Goal: Task Accomplishment & Management: Use online tool/utility

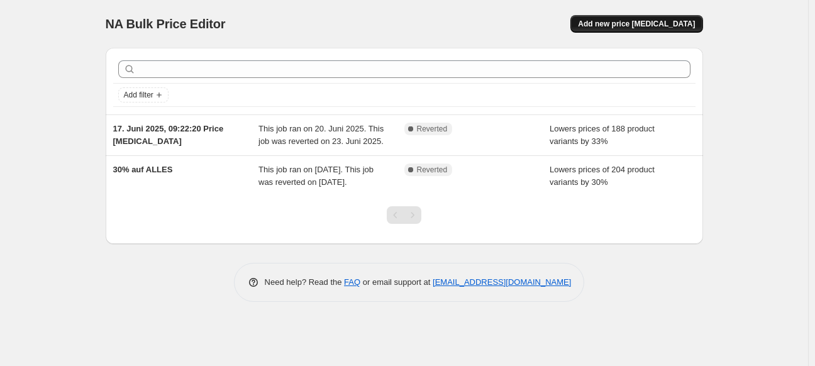
click at [639, 28] on span "Add new price [MEDICAL_DATA]" at bounding box center [636, 24] width 117 height 10
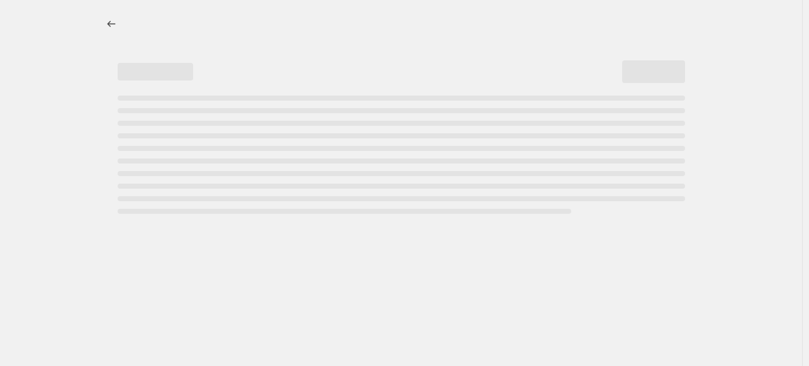
select select "percentage"
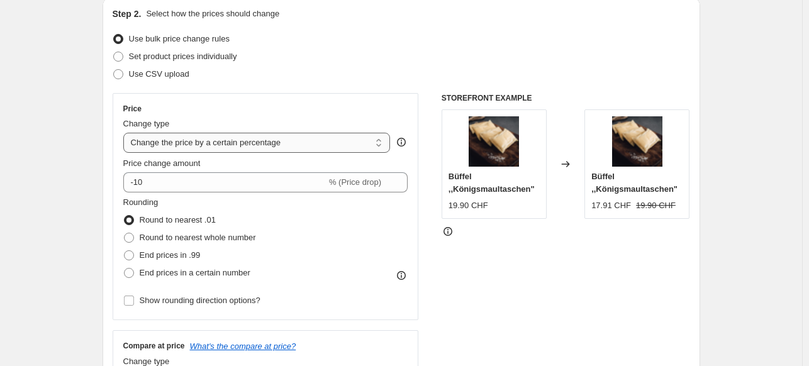
scroll to position [126, 0]
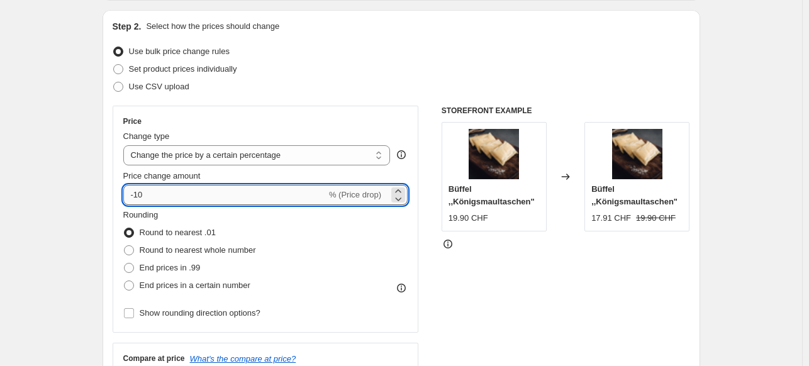
click at [219, 191] on input "-10" at bounding box center [224, 195] width 203 height 20
type input "-1"
type input "-30"
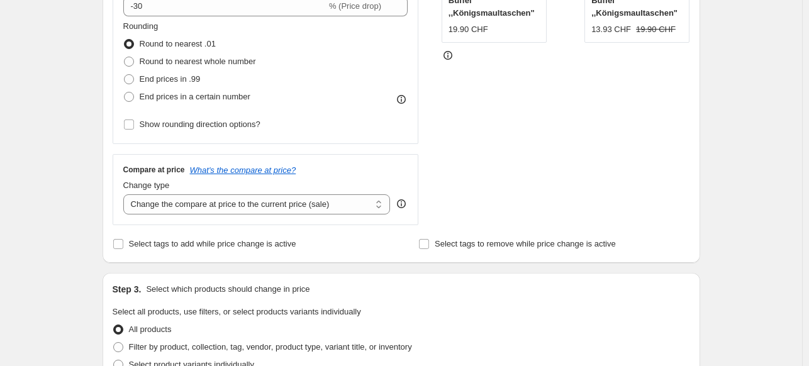
scroll to position [378, 0]
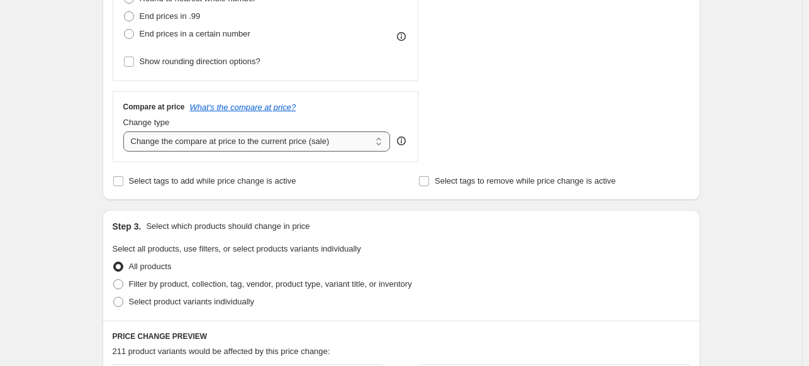
click at [195, 145] on select "Change the compare at price to the current price (sale) Change the compare at p…" at bounding box center [256, 142] width 267 height 20
click at [126, 132] on select "Change the compare at price to the current price (sale) Change the compare at p…" at bounding box center [256, 142] width 267 height 20
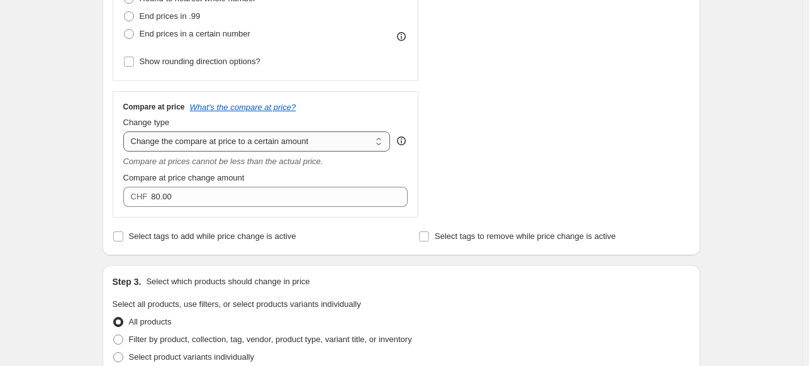
click at [313, 143] on select "Change the compare at price to the current price (sale) Change the compare at p…" at bounding box center [256, 142] width 267 height 20
select select "percentage"
click at [126, 132] on select "Change the compare at price to the current price (sale) Change the compare at p…" at bounding box center [256, 142] width 267 height 20
type input "-15"
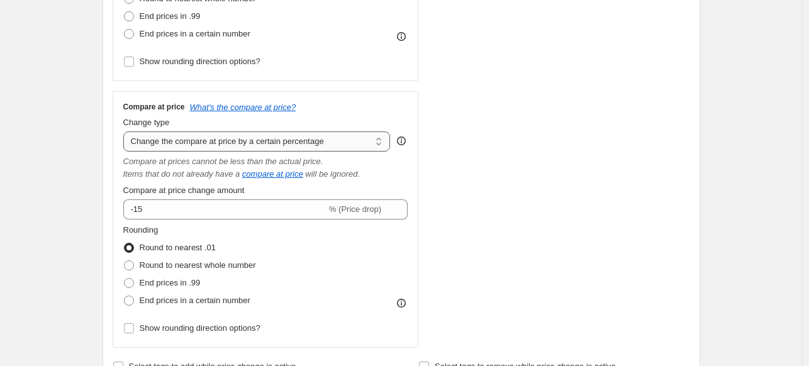
click at [276, 141] on select "Change the compare at price to the current price (sale) Change the compare at p…" at bounding box center [256, 142] width 267 height 20
select select "ep"
click at [126, 132] on select "Change the compare at price to the current price (sale) Change the compare at p…" at bounding box center [256, 142] width 267 height 20
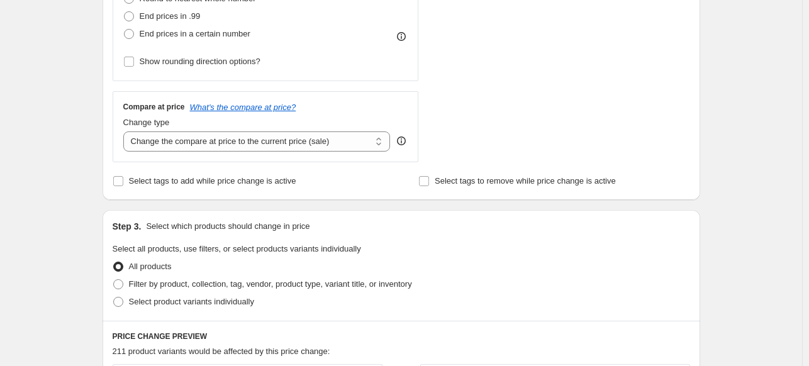
click at [33, 168] on div "Create new price change job. This page is ready Create new price change job Dra…" at bounding box center [401, 251] width 802 height 1258
click at [169, 184] on span "Select tags to add while price change is active" at bounding box center [212, 180] width 167 height 9
click at [123, 184] on input "Select tags to add while price change is active" at bounding box center [118, 181] width 10 height 10
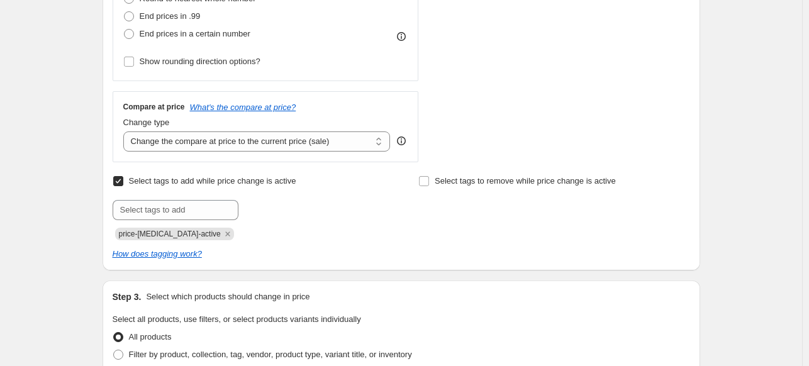
click at [172, 181] on span "Select tags to add while price change is active" at bounding box center [212, 180] width 167 height 9
click at [123, 181] on input "Select tags to add while price change is active" at bounding box center [118, 181] width 10 height 10
checkbox input "false"
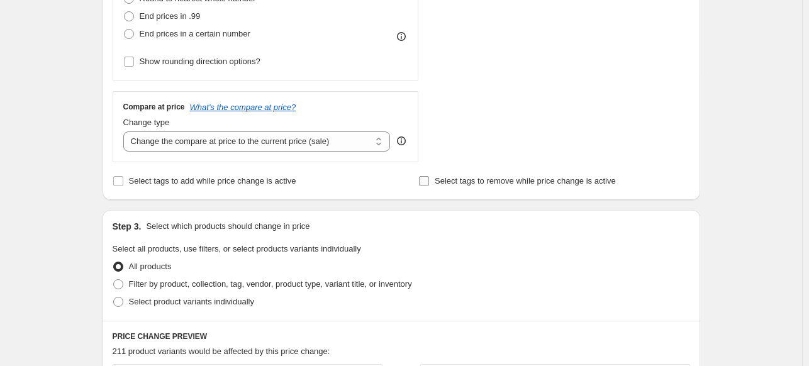
click at [484, 181] on span "Select tags to remove while price change is active" at bounding box center [525, 180] width 181 height 9
click at [429, 181] on input "Select tags to remove while price change is active" at bounding box center [424, 181] width 10 height 10
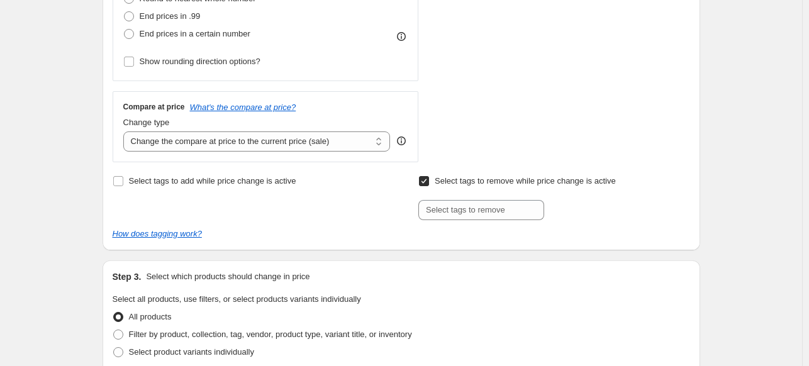
click at [484, 181] on span "Select tags to remove while price change is active" at bounding box center [525, 180] width 181 height 9
click at [429, 181] on input "Select tags to remove while price change is active" at bounding box center [424, 181] width 10 height 10
checkbox input "false"
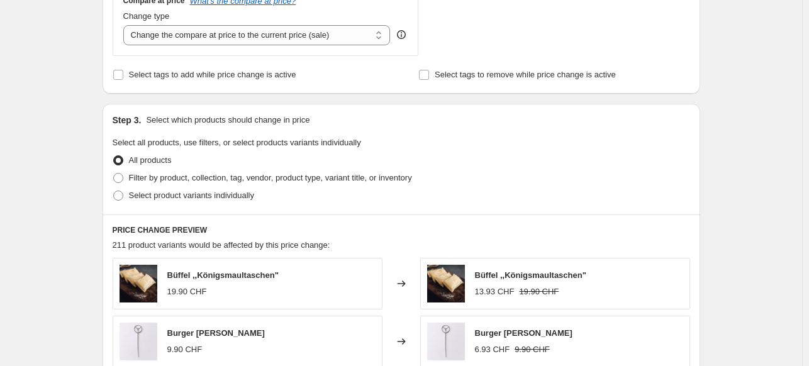
scroll to position [503, 0]
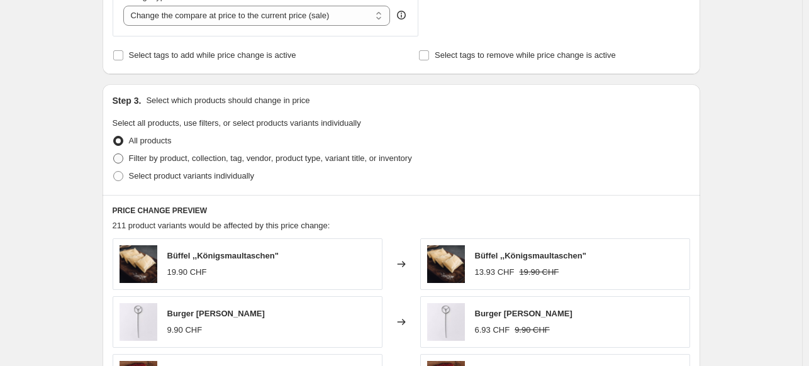
click at [143, 158] on span "Filter by product, collection, tag, vendor, product type, variant title, or inv…" at bounding box center [270, 158] width 283 height 9
click at [114, 154] on input "Filter by product, collection, tag, vendor, product type, variant title, or inv…" at bounding box center [113, 154] width 1 height 1
radio input "true"
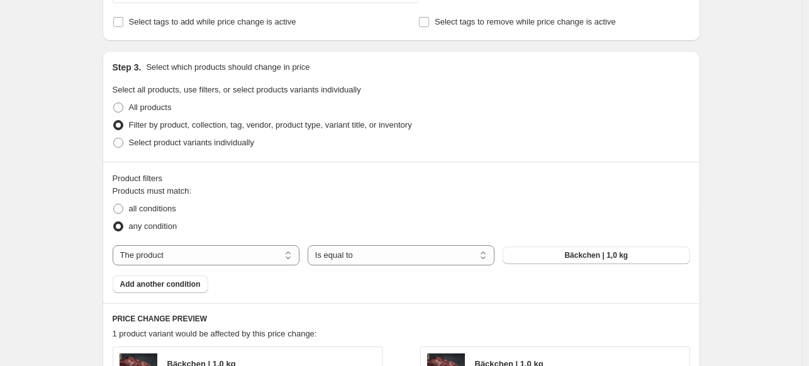
scroll to position [566, 0]
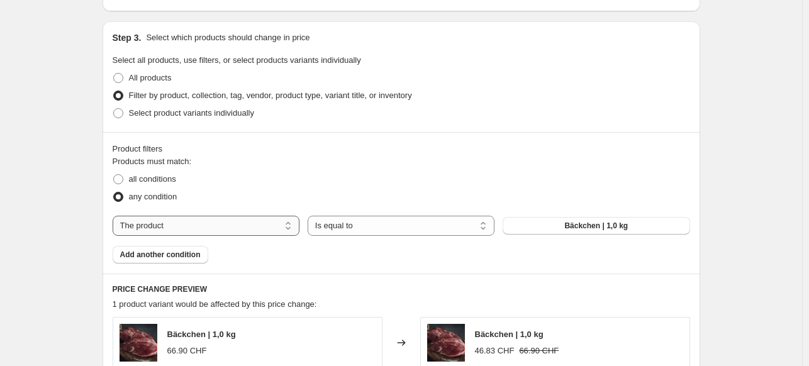
click at [217, 233] on select "The product The product's collection The product's tag The product's vendor The…" at bounding box center [206, 226] width 187 height 20
click at [221, 229] on select "The product The product's collection The product's tag The product's vendor The…" at bounding box center [206, 226] width 187 height 20
select select "collection"
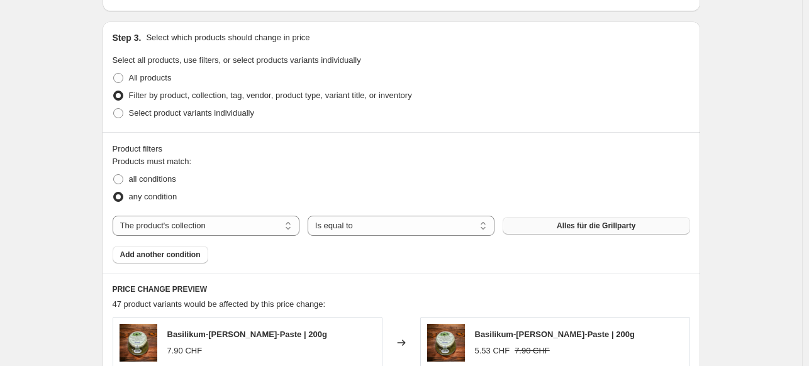
click at [562, 225] on span "Alles für die Grillparty" at bounding box center [596, 226] width 79 height 10
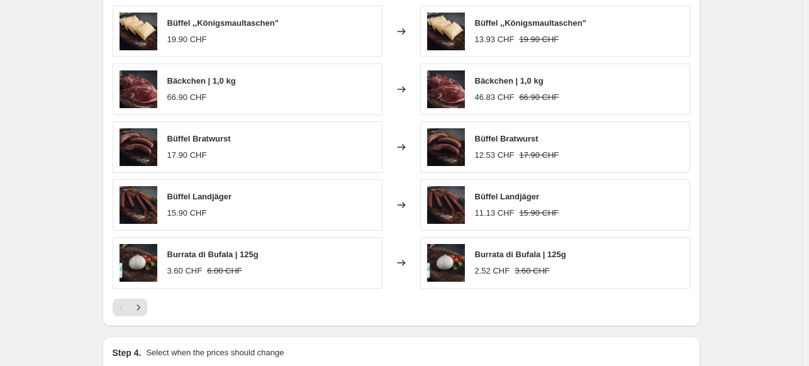
scroll to position [881, 0]
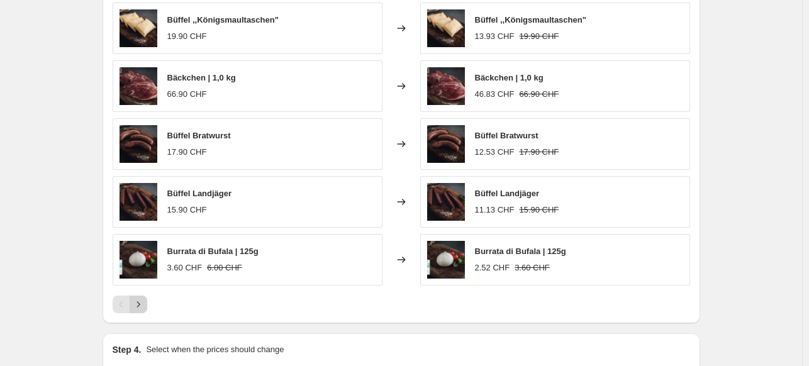
click at [147, 306] on button "Next" at bounding box center [139, 305] width 18 height 18
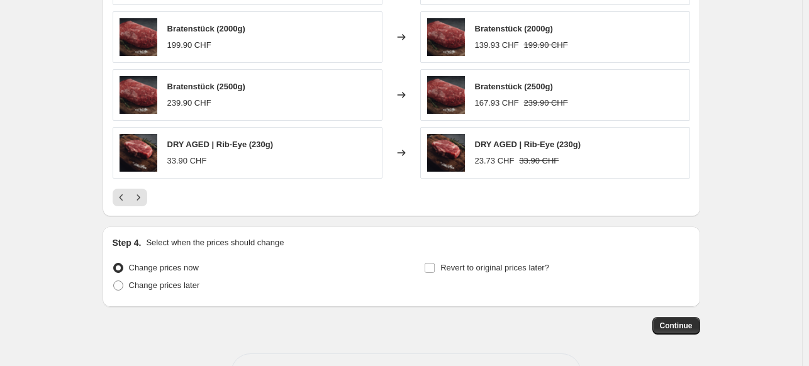
scroll to position [944, 0]
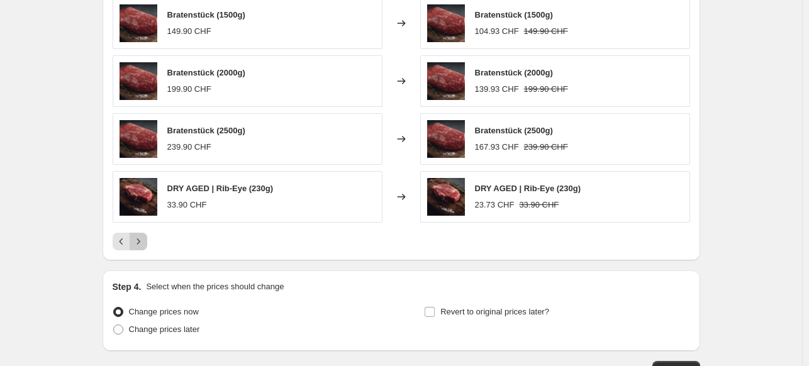
click at [140, 241] on icon "Next" at bounding box center [138, 241] width 3 height 6
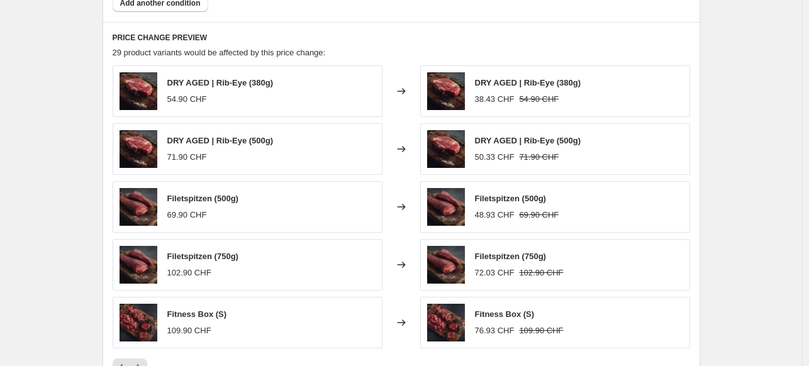
scroll to position [881, 0]
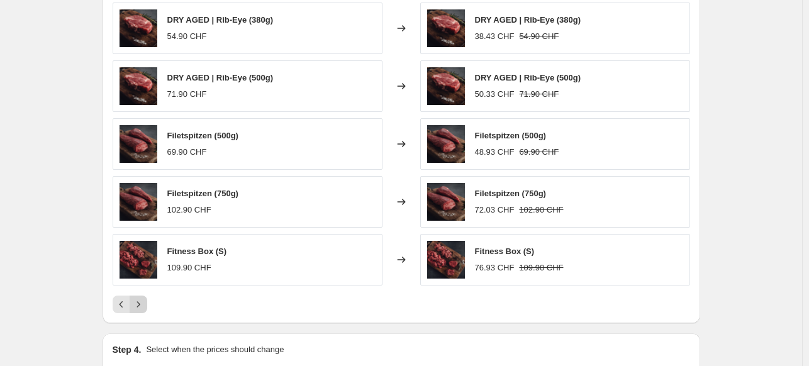
click at [140, 301] on icon "Next" at bounding box center [138, 304] width 3 height 6
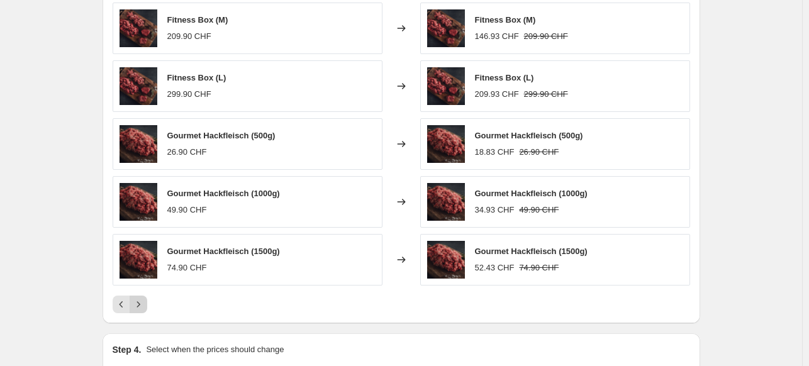
click at [141, 299] on icon "Next" at bounding box center [138, 304] width 13 height 13
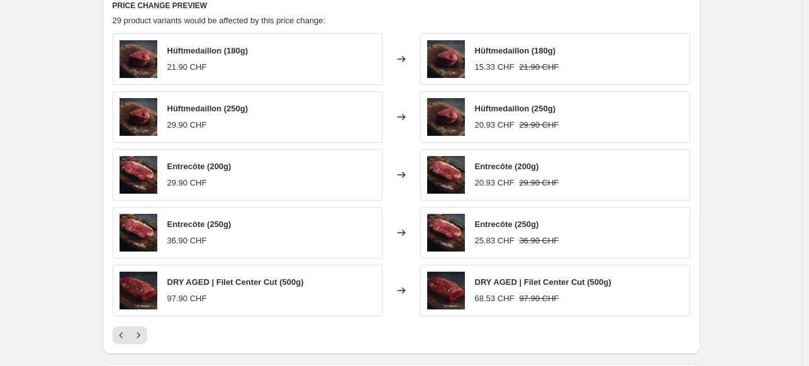
scroll to position [843, 0]
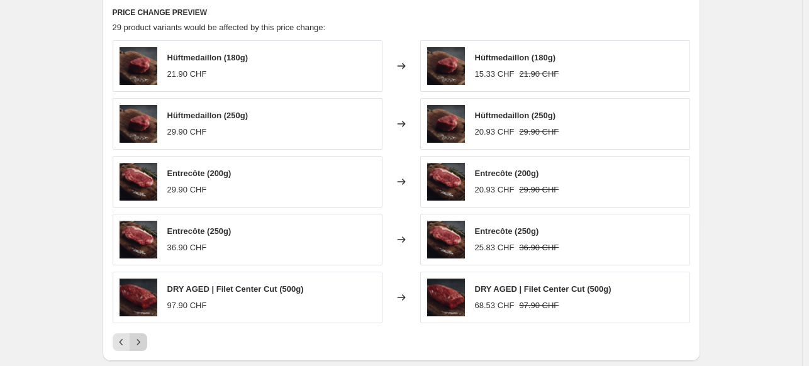
click at [142, 337] on icon "Next" at bounding box center [138, 342] width 13 height 13
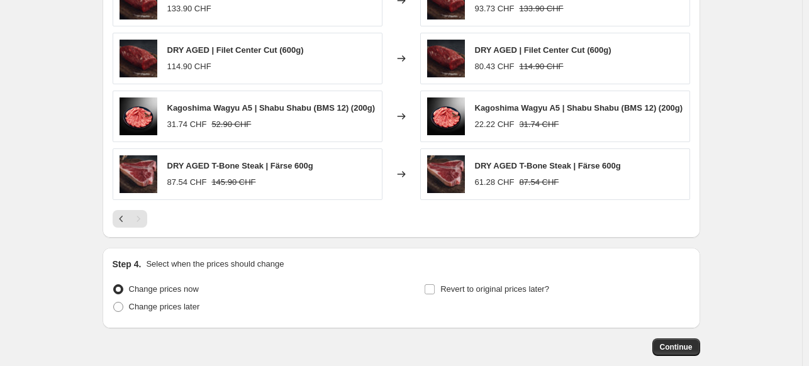
scroll to position [974, 0]
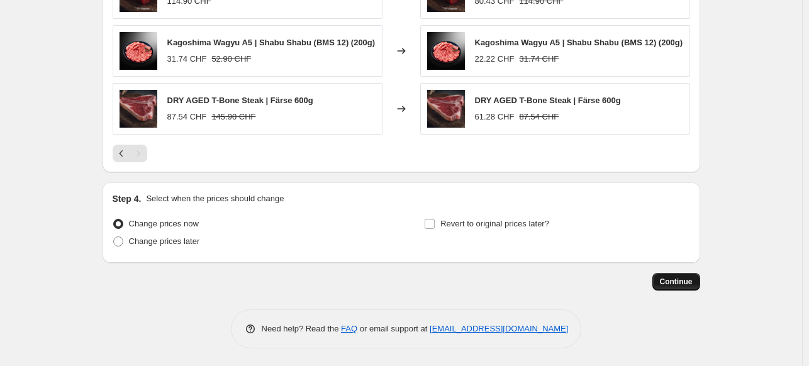
click at [680, 283] on span "Continue" at bounding box center [676, 282] width 33 height 10
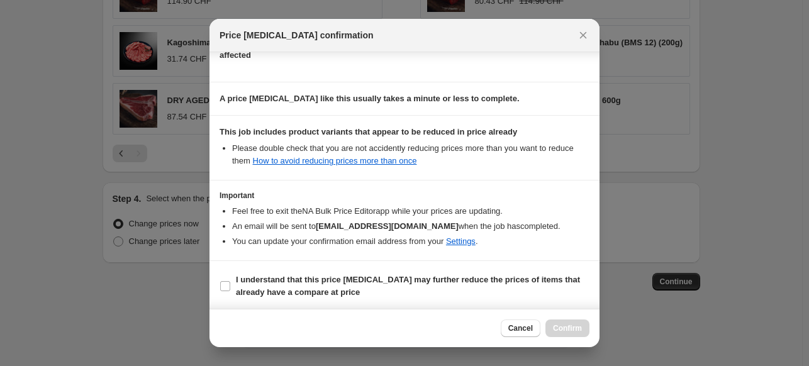
scroll to position [162, 0]
click at [227, 284] on input "I understand that this price change job may further reduce the prices of items …" at bounding box center [225, 286] width 10 height 10
checkbox input "true"
click at [572, 325] on span "Confirm" at bounding box center [567, 328] width 29 height 10
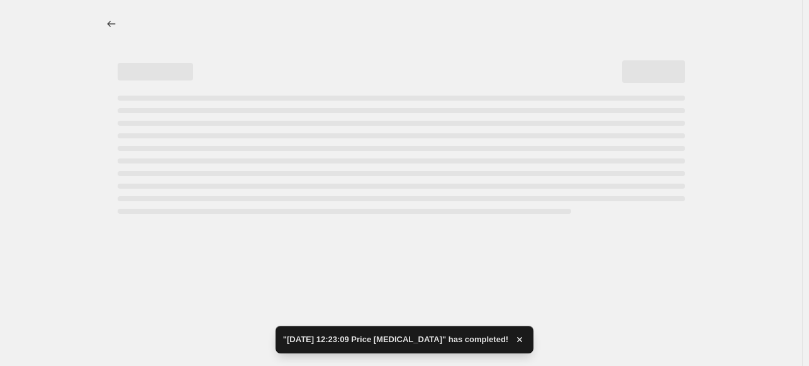
select select "percentage"
select select "collection"
